Goal: Entertainment & Leisure: Consume media (video, audio)

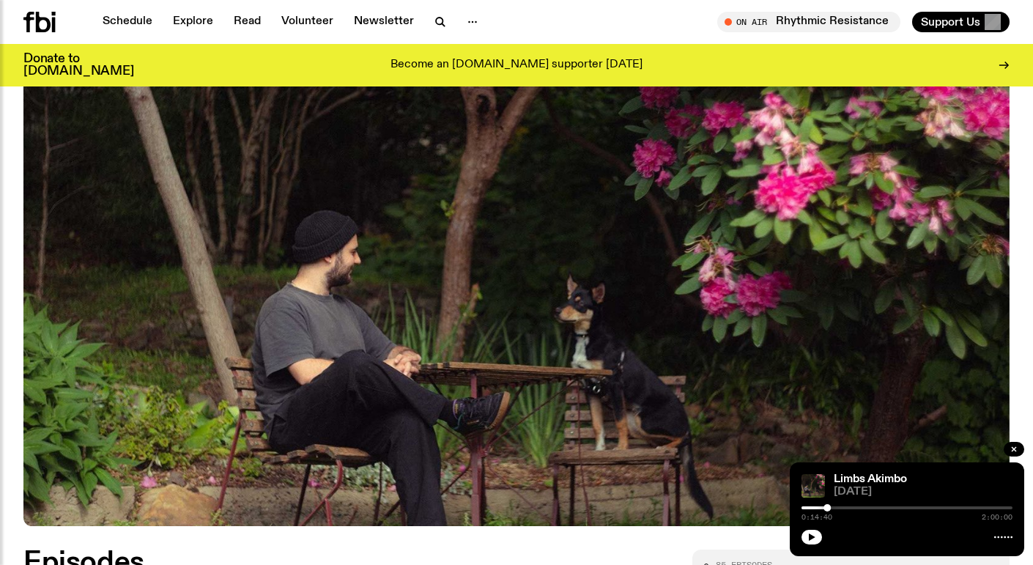
scroll to position [564, 0]
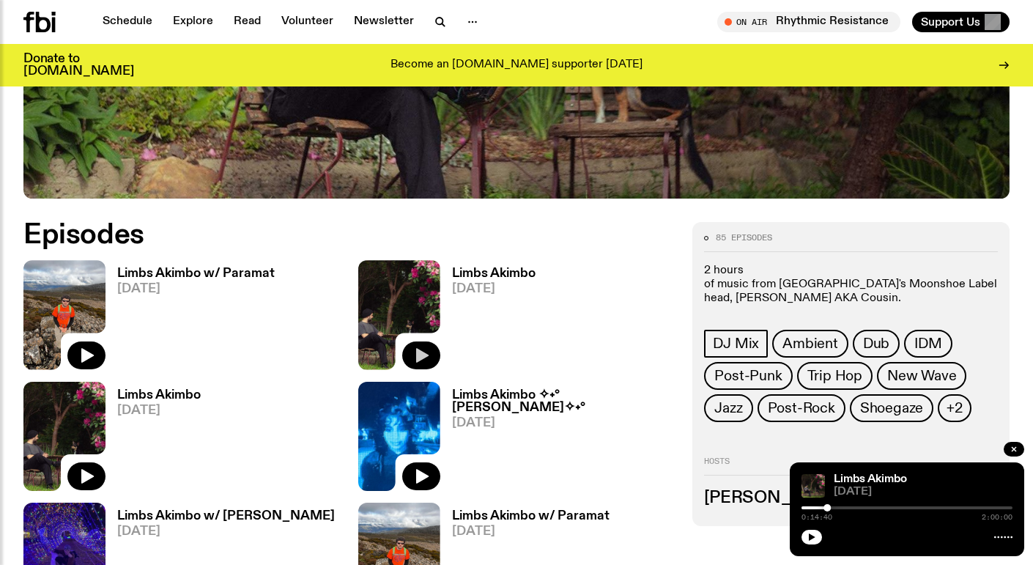
click at [425, 363] on icon "button" at bounding box center [421, 355] width 18 height 18
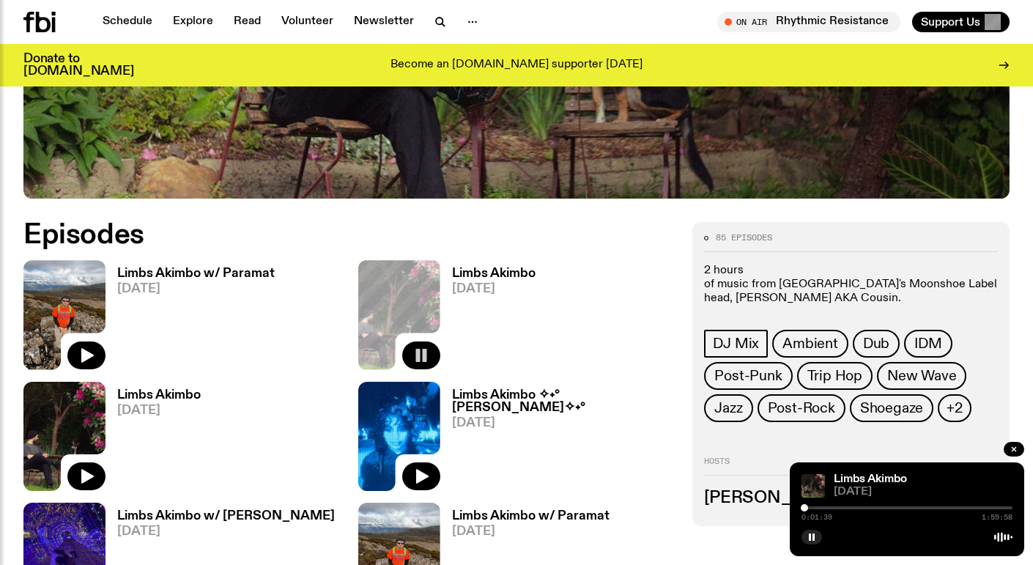
click at [804, 511] on div at bounding box center [804, 507] width 7 height 7
click at [808, 511] on div at bounding box center [804, 507] width 7 height 7
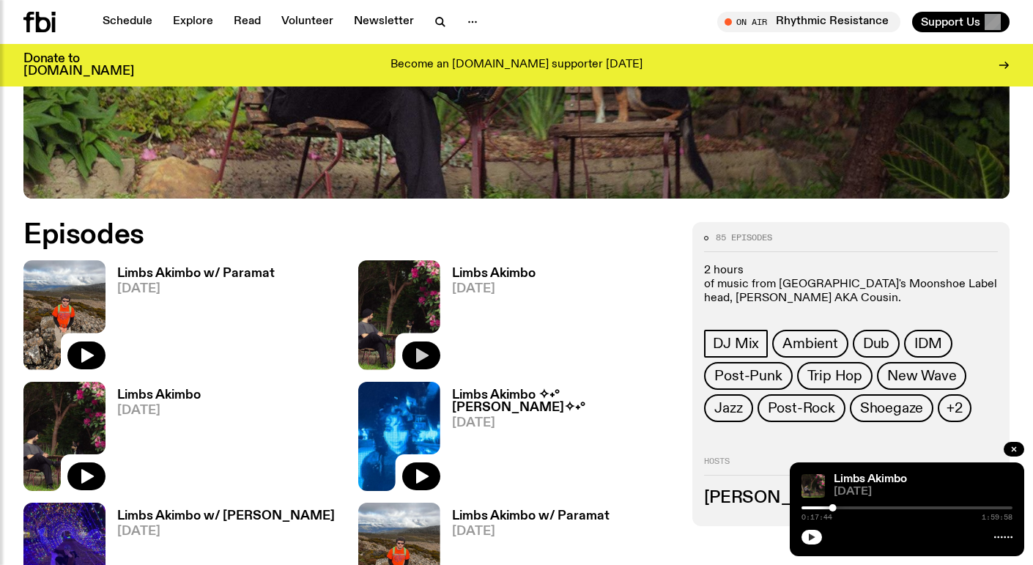
click at [817, 535] on button "button" at bounding box center [811, 537] width 21 height 15
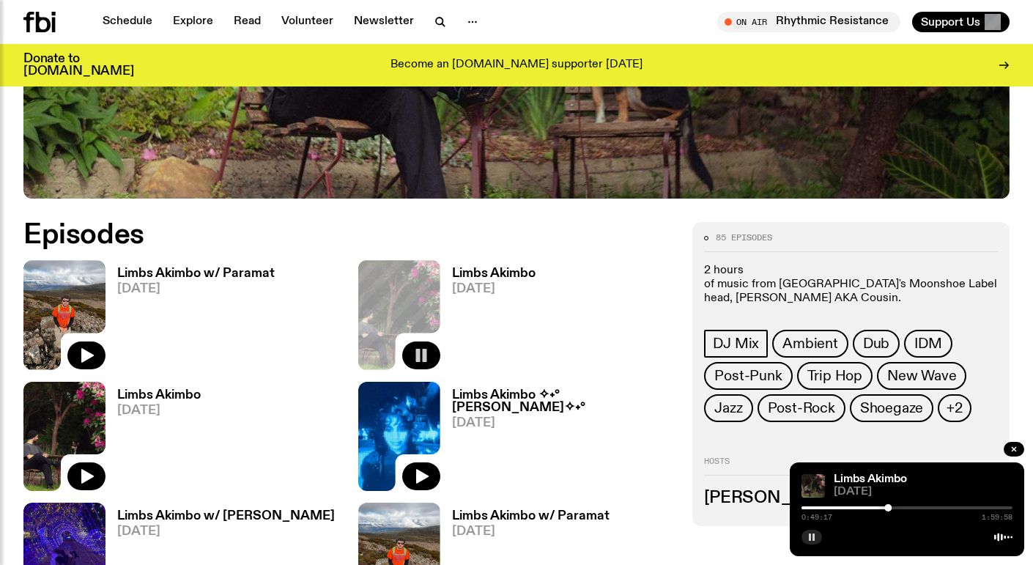
click at [810, 537] on rect "button" at bounding box center [810, 536] width 2 height 7
